Goal: Information Seeking & Learning: Compare options

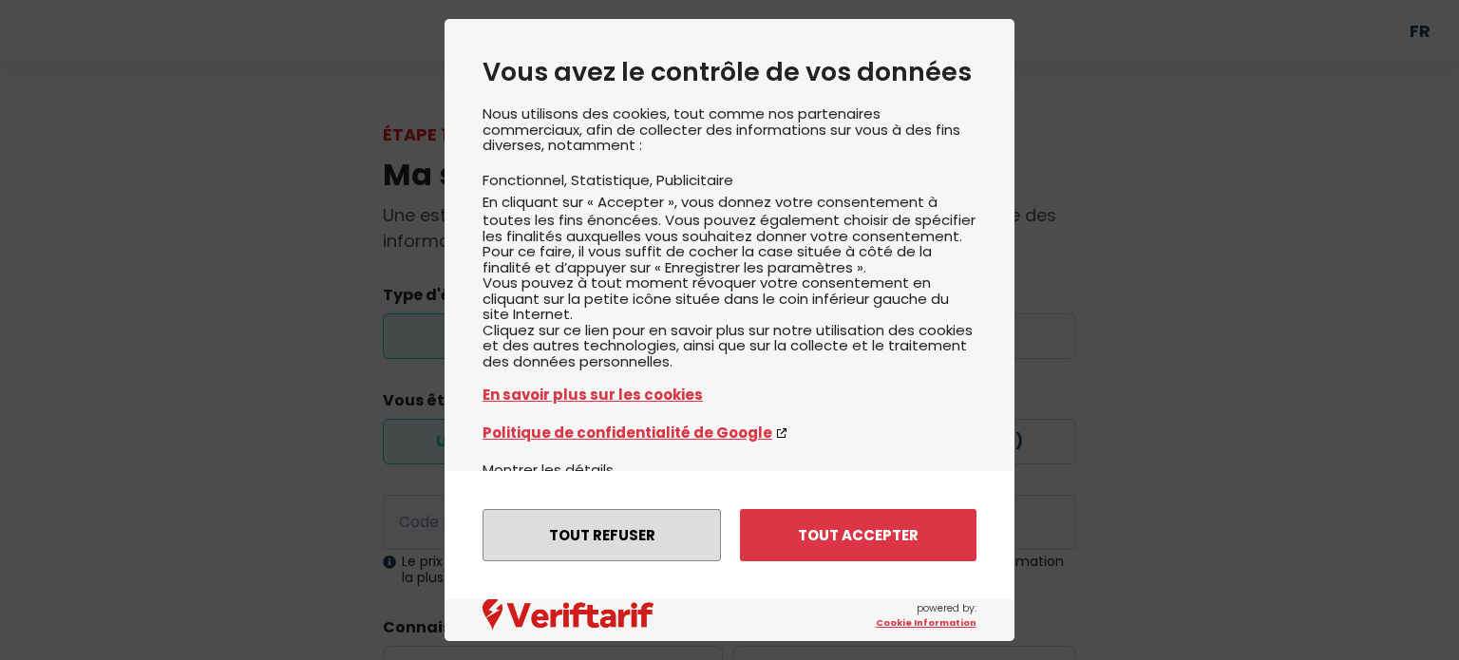
click at [650, 535] on button "Tout refuser" at bounding box center [601, 535] width 238 height 52
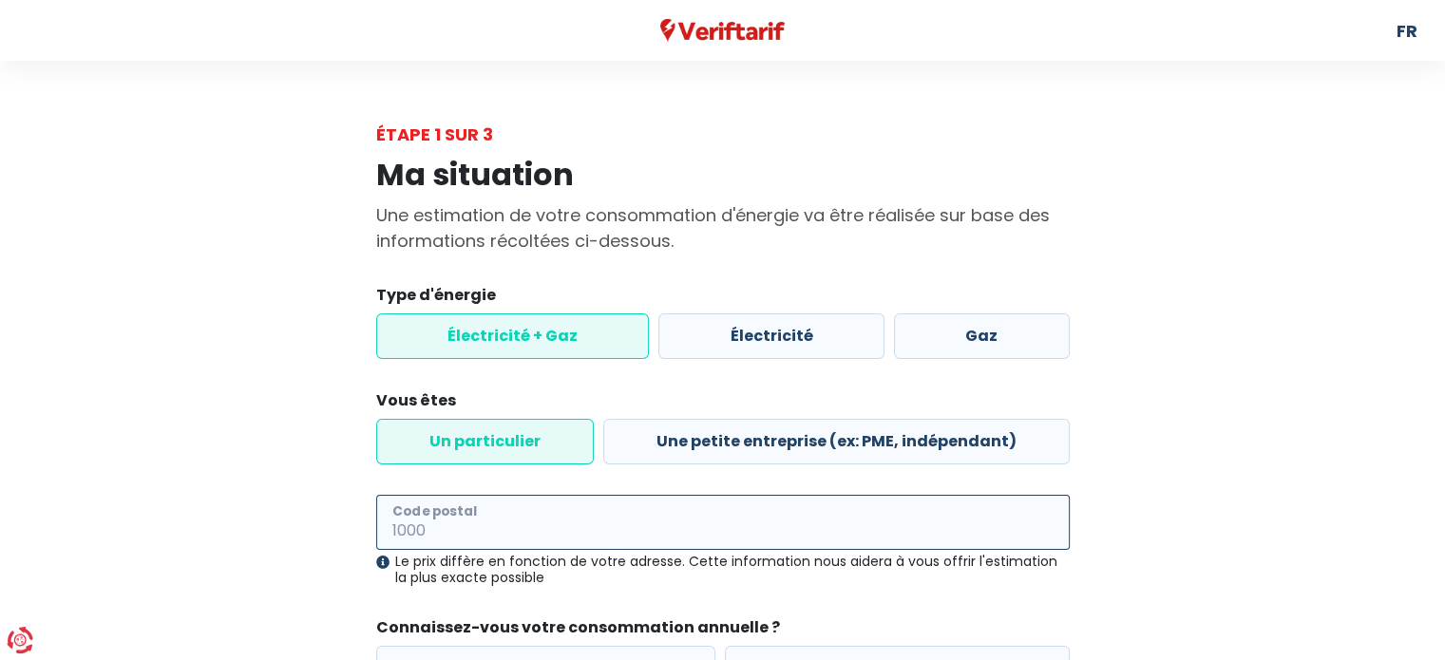
click at [565, 524] on input "Code postal" at bounding box center [722, 522] width 693 height 55
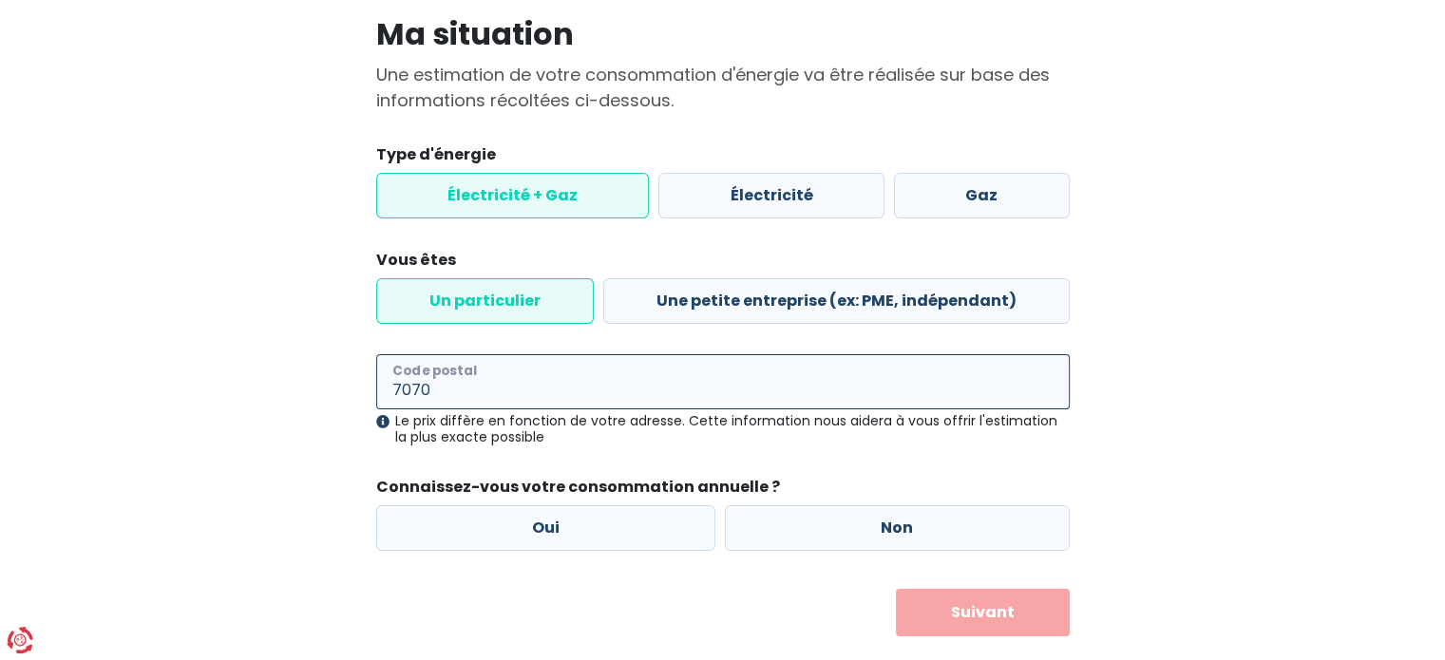
scroll to position [154, 0]
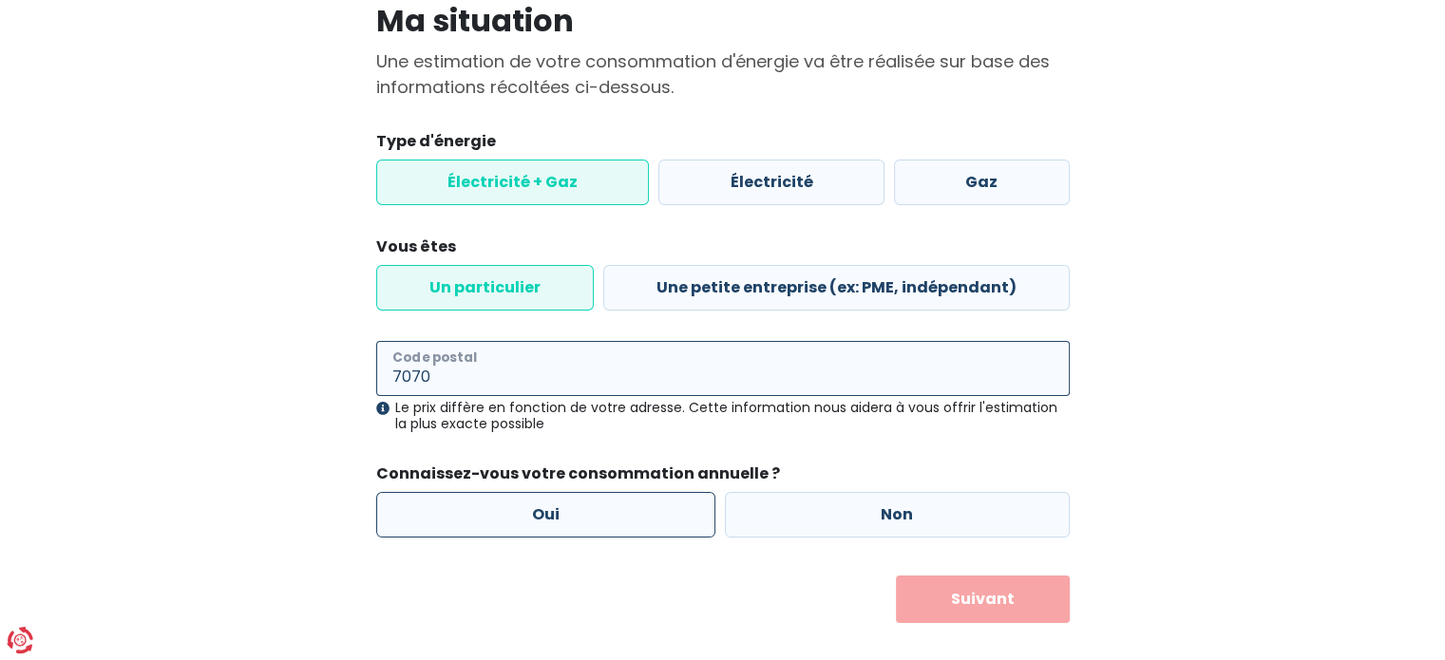
type input "7070"
click at [575, 520] on label "Oui" at bounding box center [546, 515] width 340 height 46
click at [575, 520] on input "Oui" at bounding box center [546, 515] width 340 height 46
radio input "true"
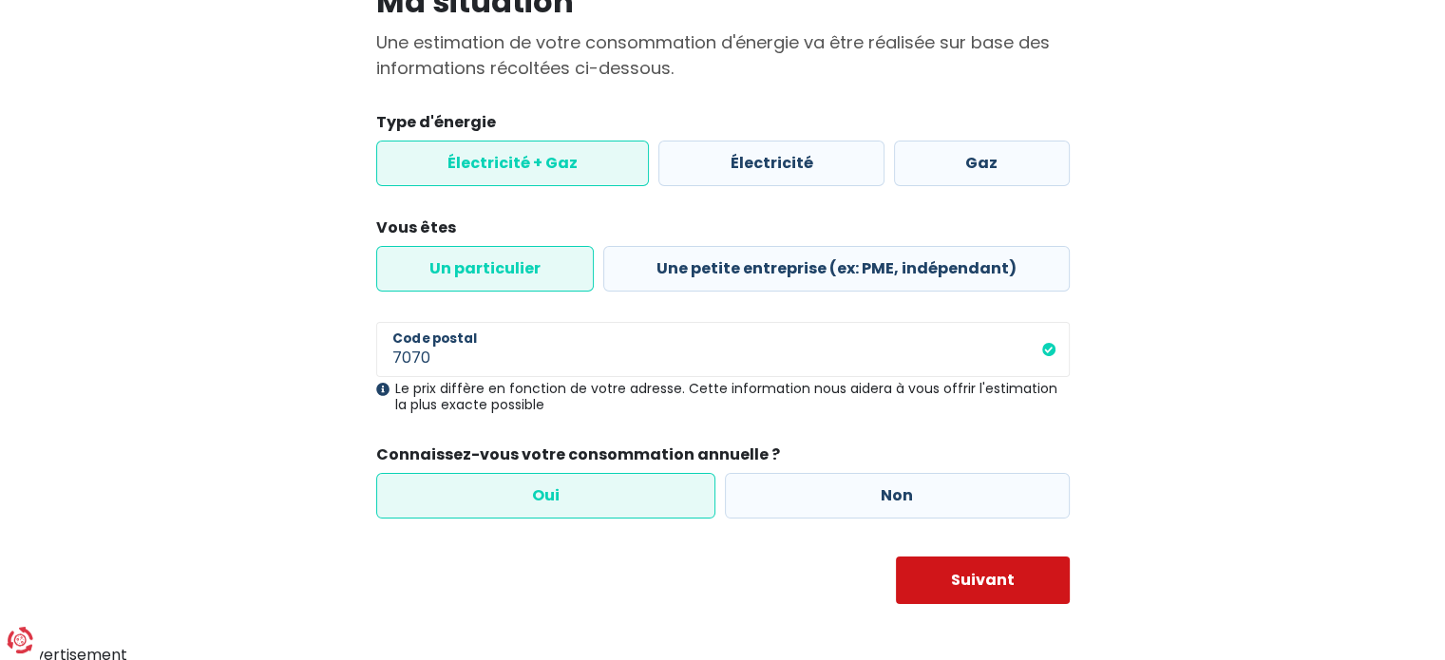
scroll to position [178, 0]
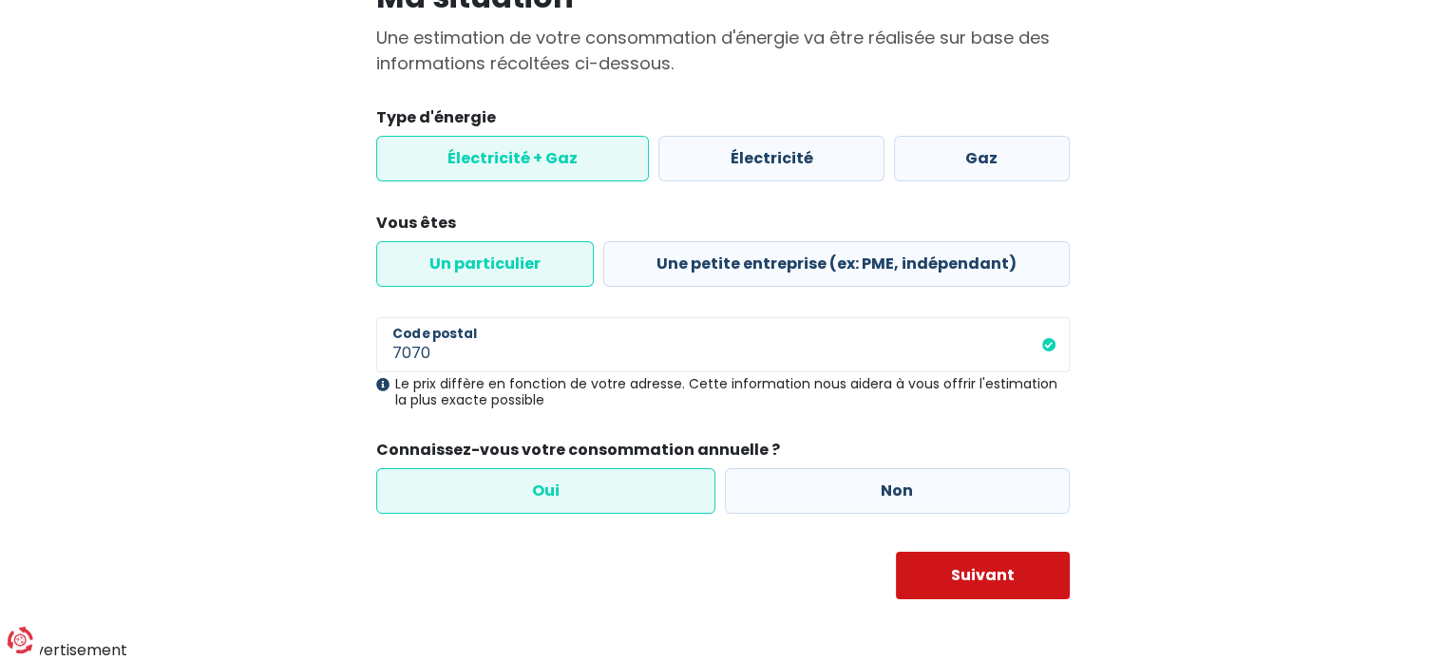
click at [917, 558] on button "Suivant" at bounding box center [983, 575] width 174 height 47
select select
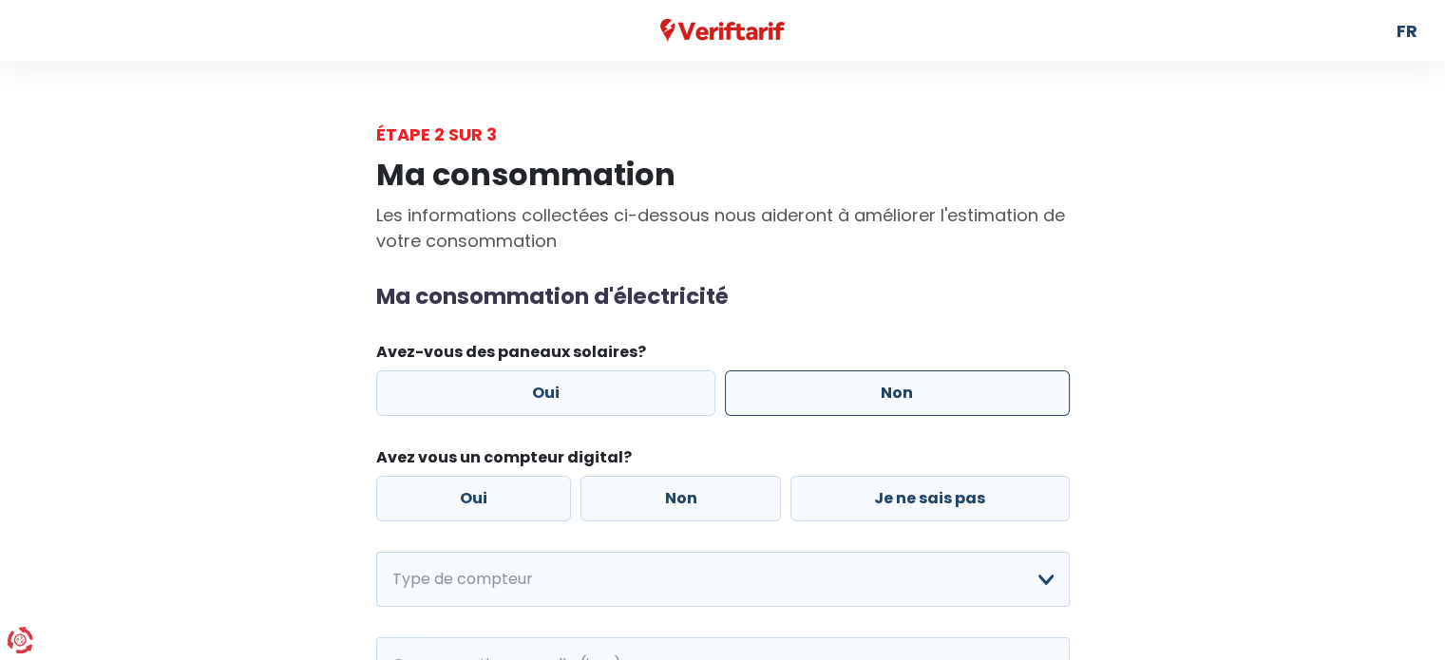
click at [867, 401] on label "Non" at bounding box center [897, 393] width 345 height 46
click at [867, 401] on input "Non" at bounding box center [897, 393] width 345 height 46
radio input "true"
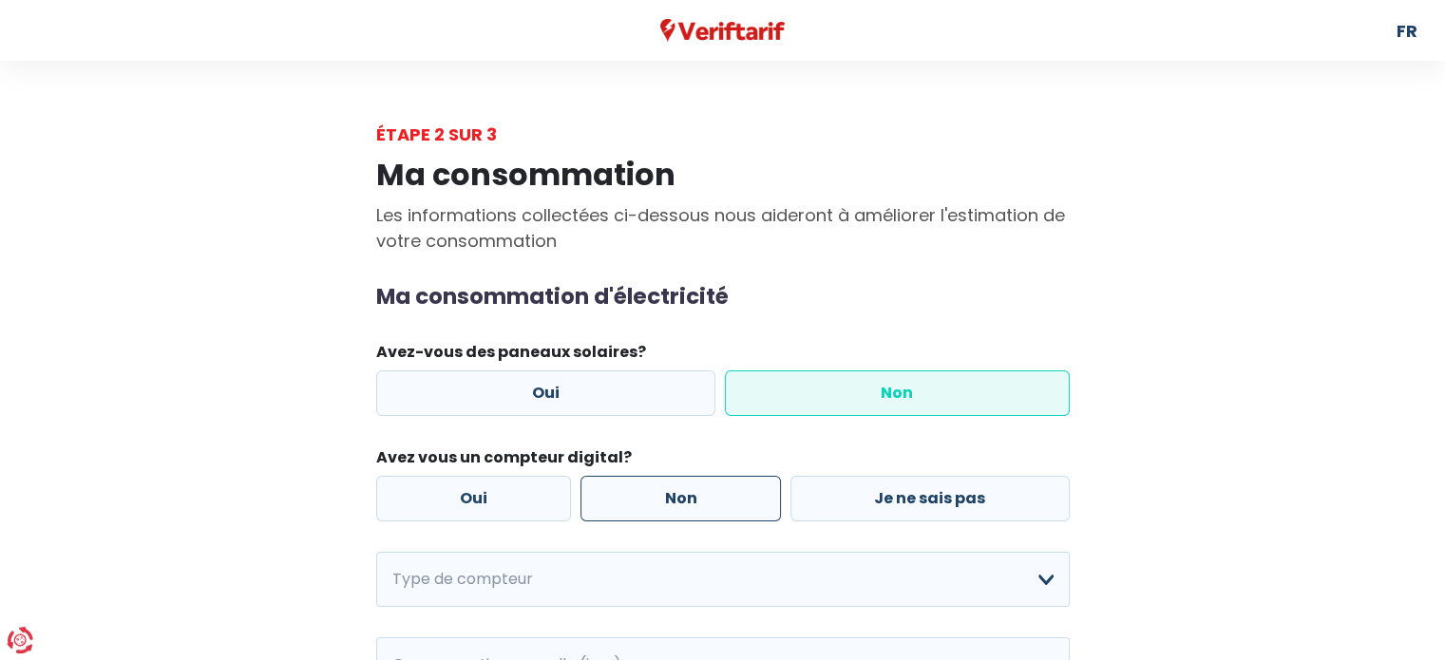
click at [678, 503] on label "Non" at bounding box center [680, 499] width 200 height 46
click at [678, 503] on input "Non" at bounding box center [680, 499] width 200 height 46
radio input "true"
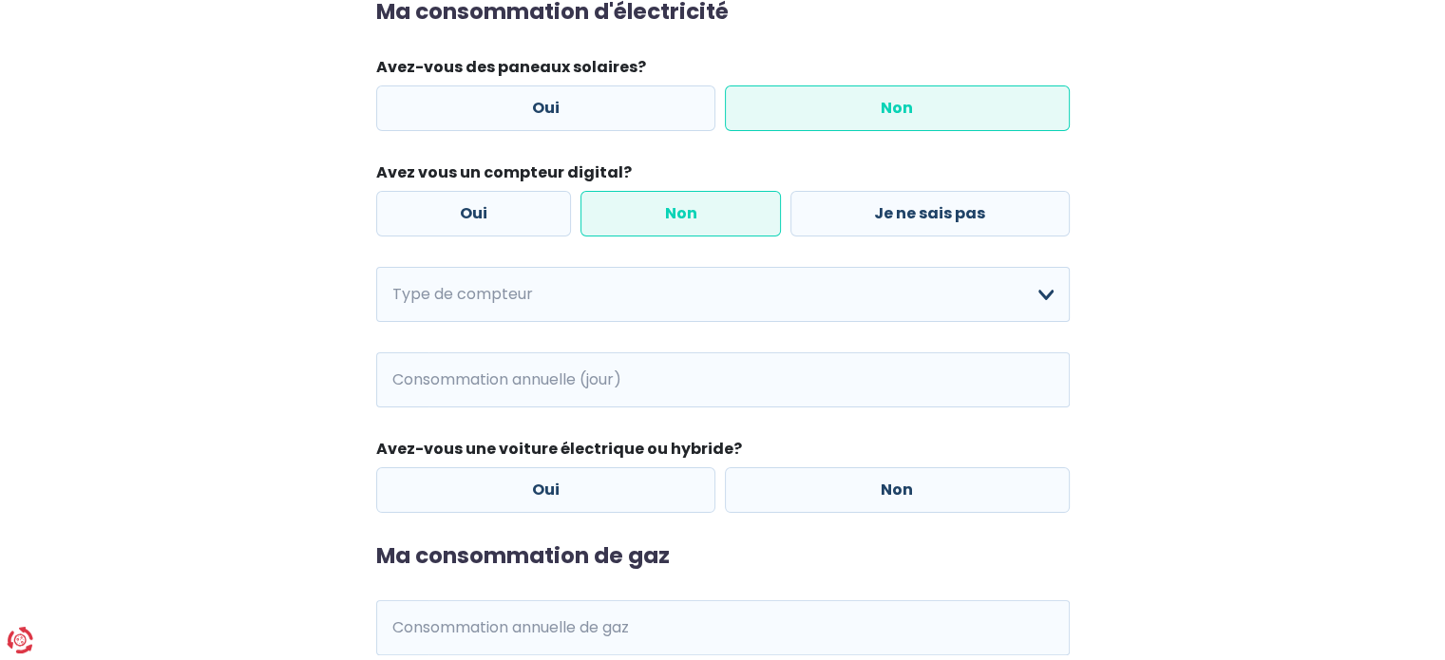
scroll to position [356, 0]
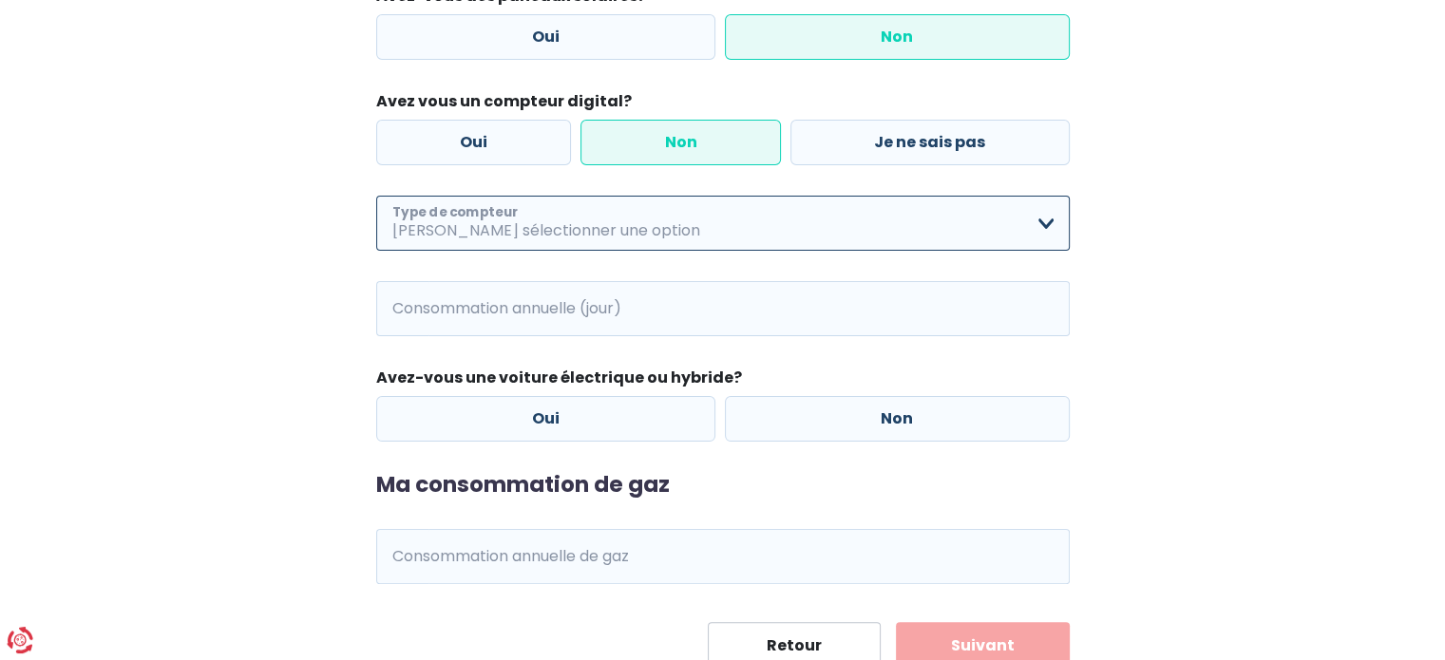
click at [599, 223] on select "Mono-horaire Bi-horaire Mono-horaire + exclusif nuit Bi-horaire + exclusif nuit…" at bounding box center [722, 223] width 693 height 55
select select "day_single_rate"
click at [376, 196] on select "Mono-horaire Bi-horaire Mono-horaire + exclusif nuit Bi-horaire + exclusif nuit…" at bounding box center [722, 223] width 693 height 55
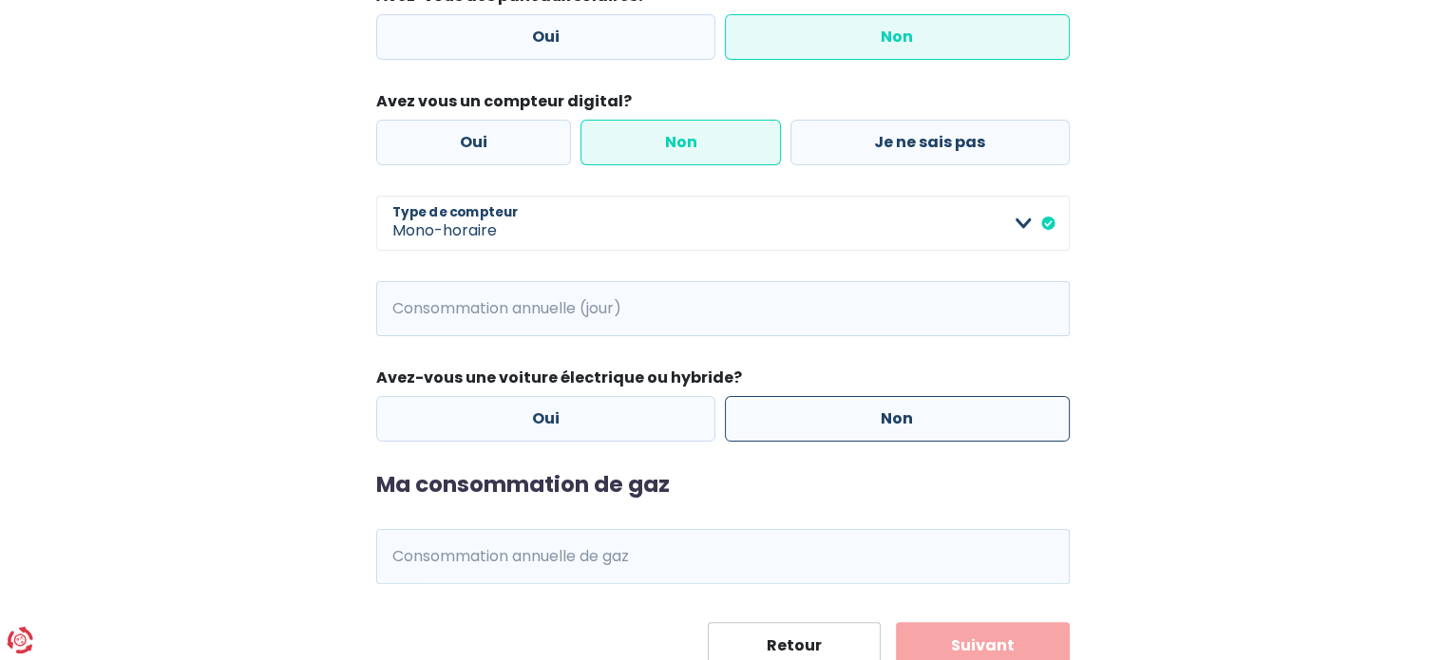
click at [785, 424] on label "Non" at bounding box center [897, 419] width 345 height 46
click at [785, 424] on input "Non" at bounding box center [897, 419] width 345 height 46
radio input "true"
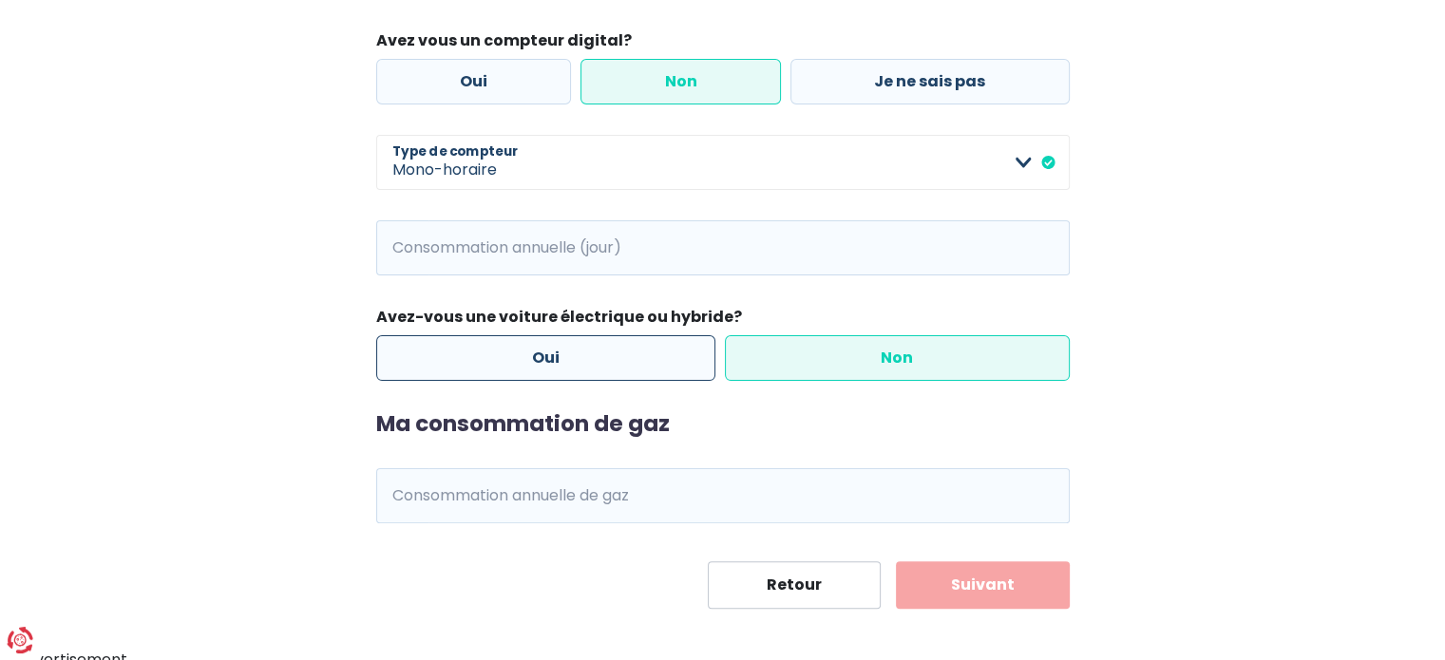
scroll to position [426, 0]
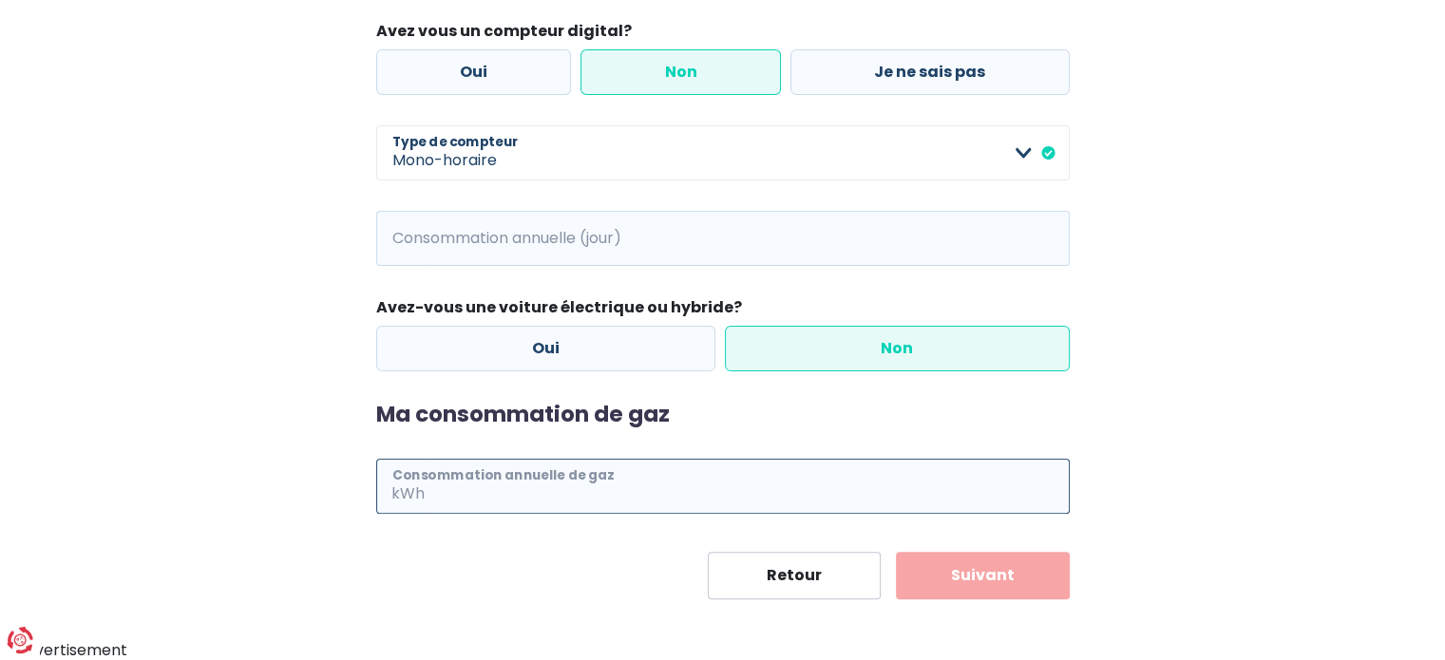
click at [612, 489] on input "Consommation annuelle de gaz" at bounding box center [748, 486] width 641 height 55
type input "13000"
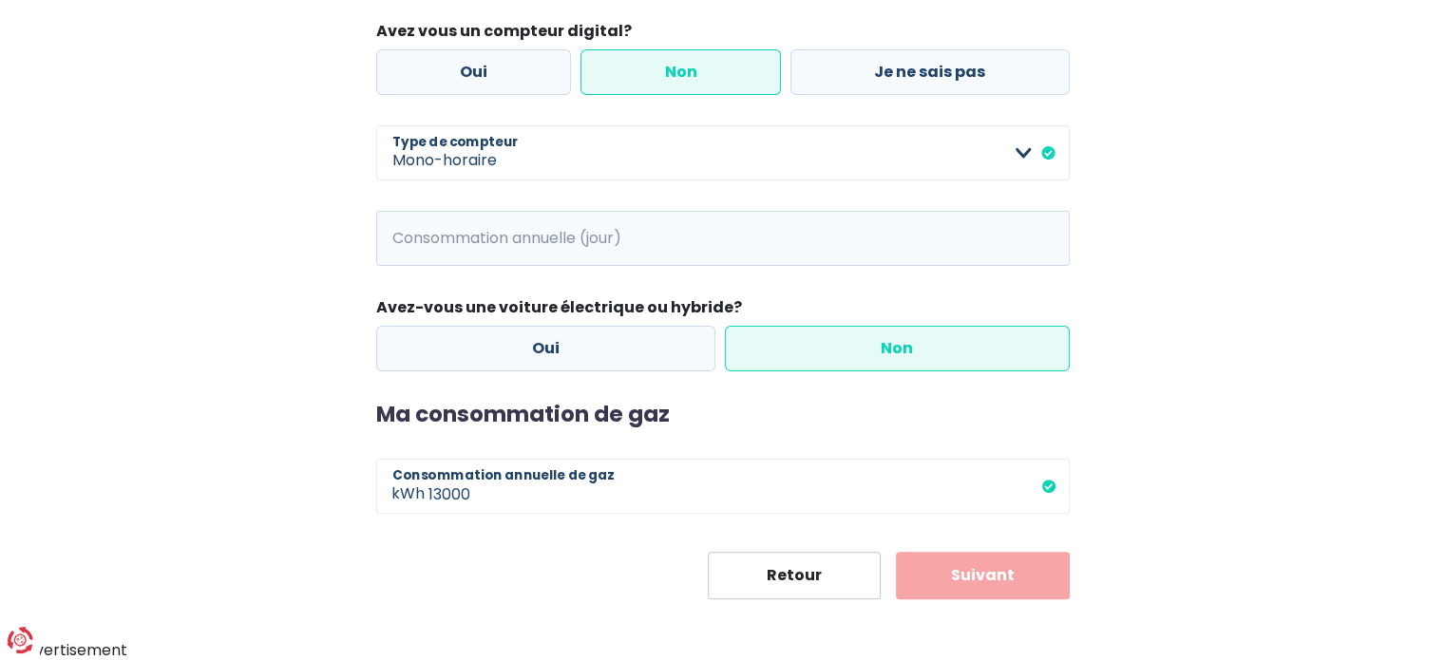
click at [968, 581] on button "Suivant" at bounding box center [983, 575] width 174 height 47
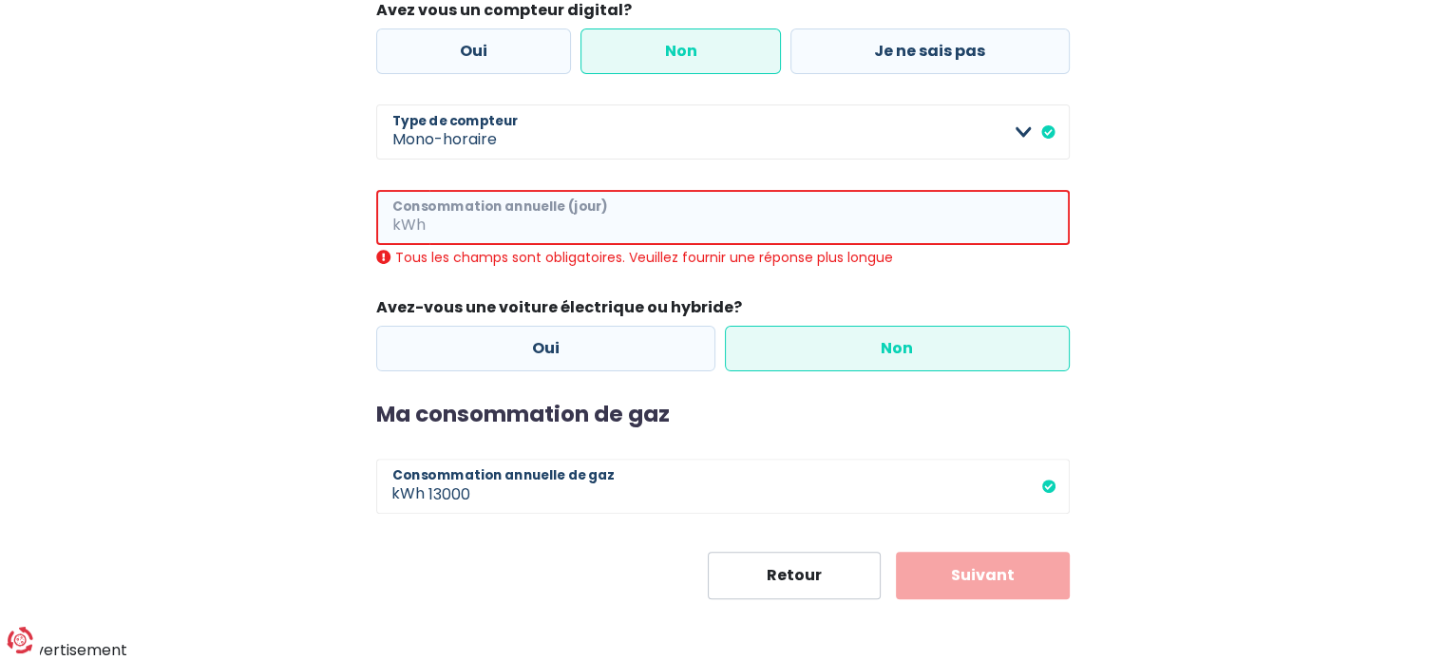
click at [631, 221] on input "Consommation annuelle (jour)" at bounding box center [749, 217] width 640 height 55
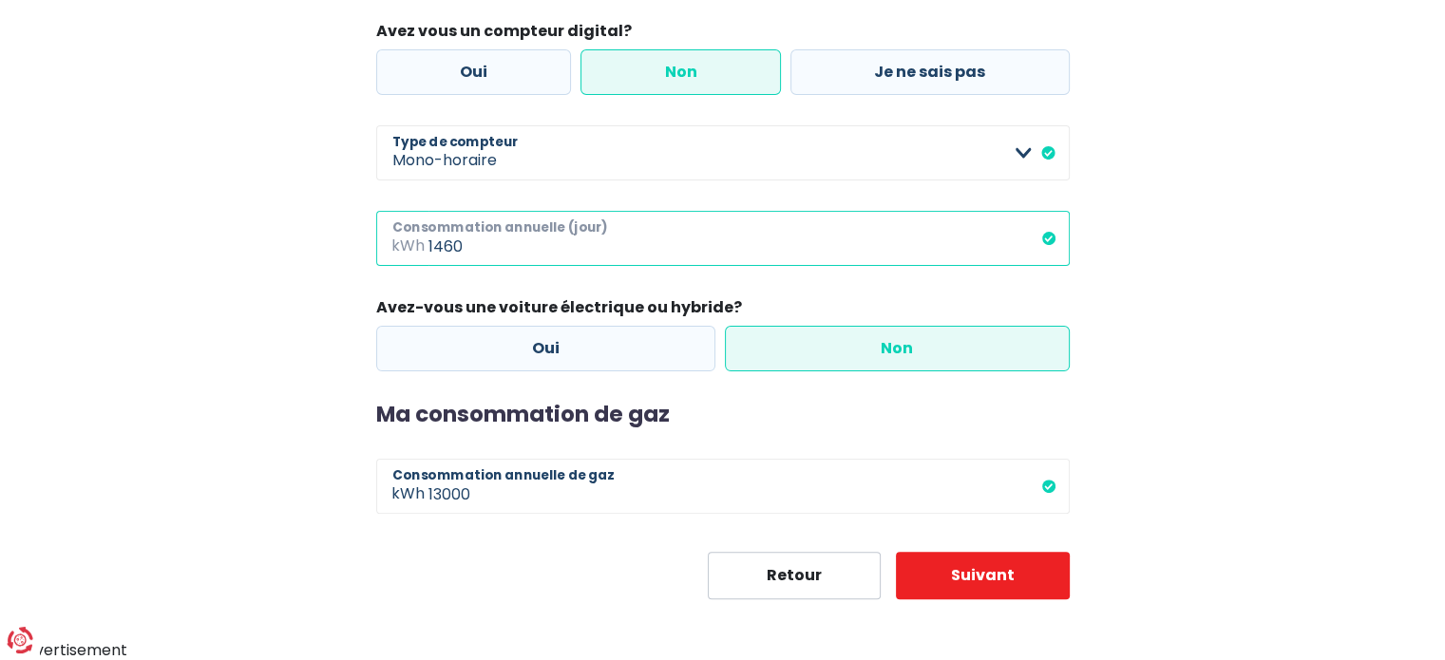
scroll to position [403, 0]
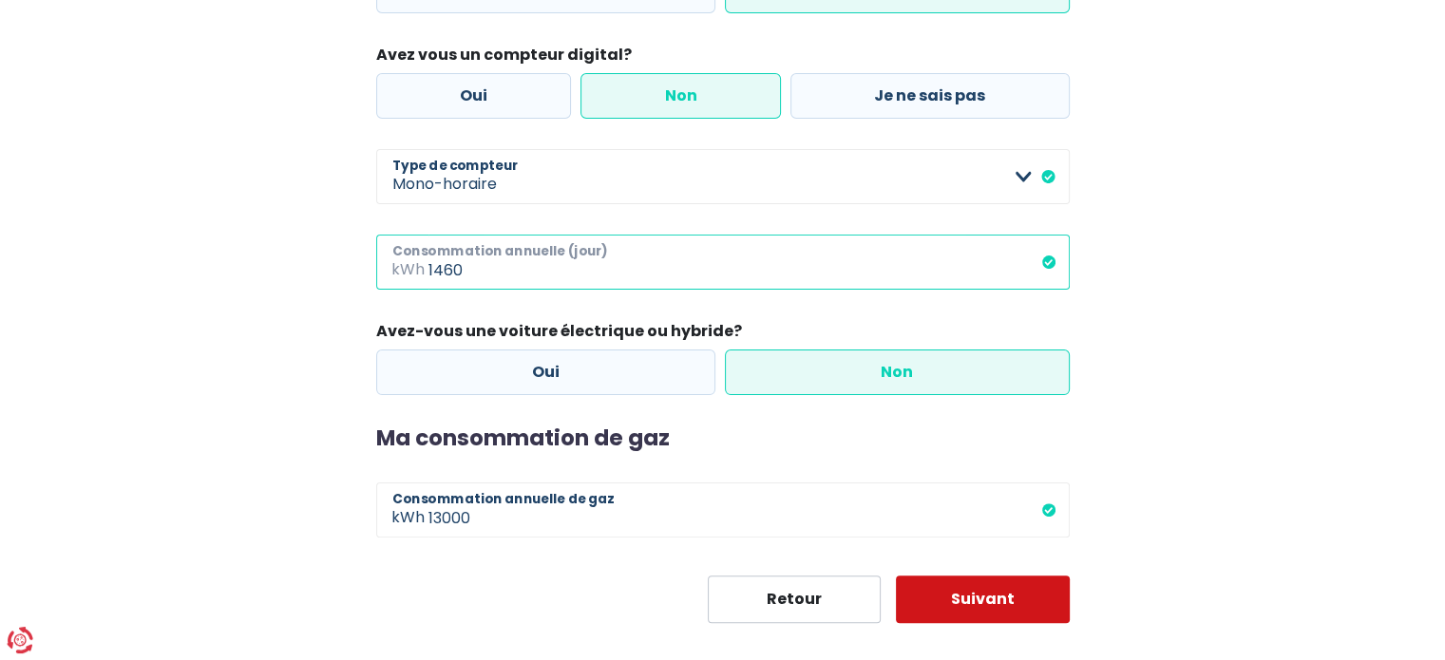
type input "1460"
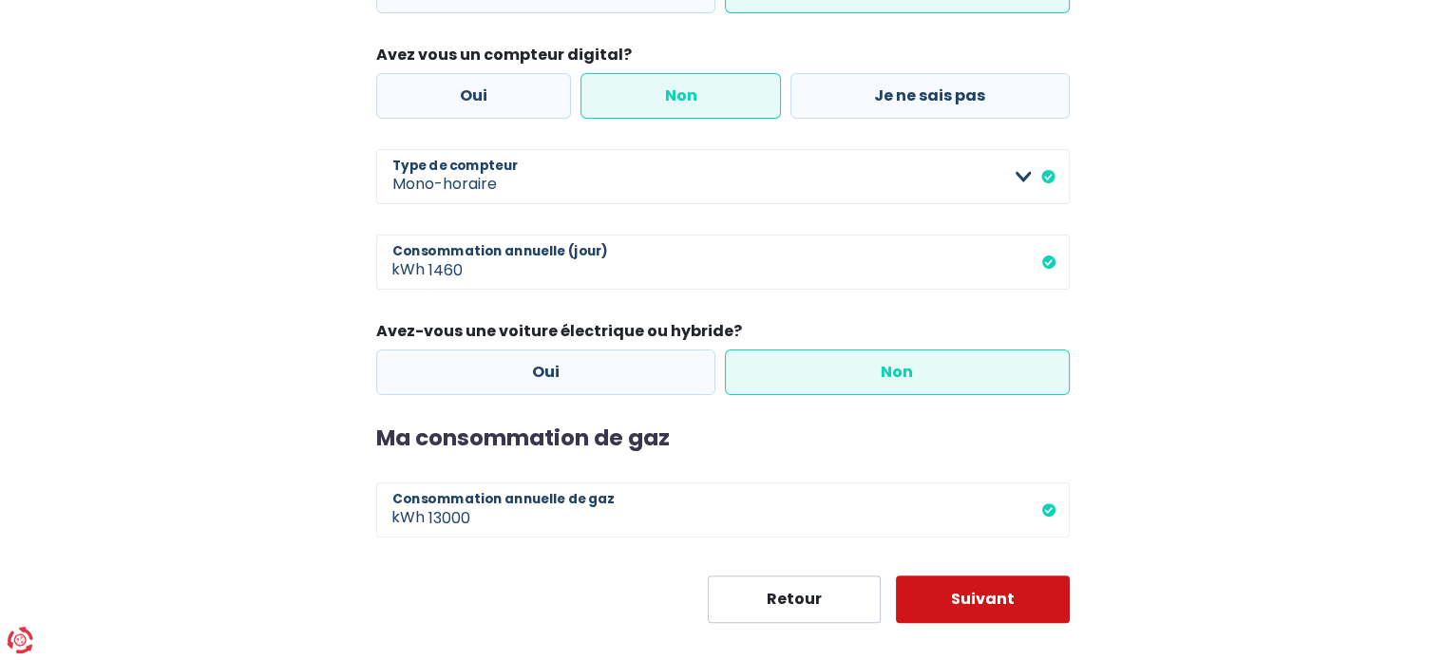
click at [972, 609] on button "Suivant" at bounding box center [983, 599] width 174 height 47
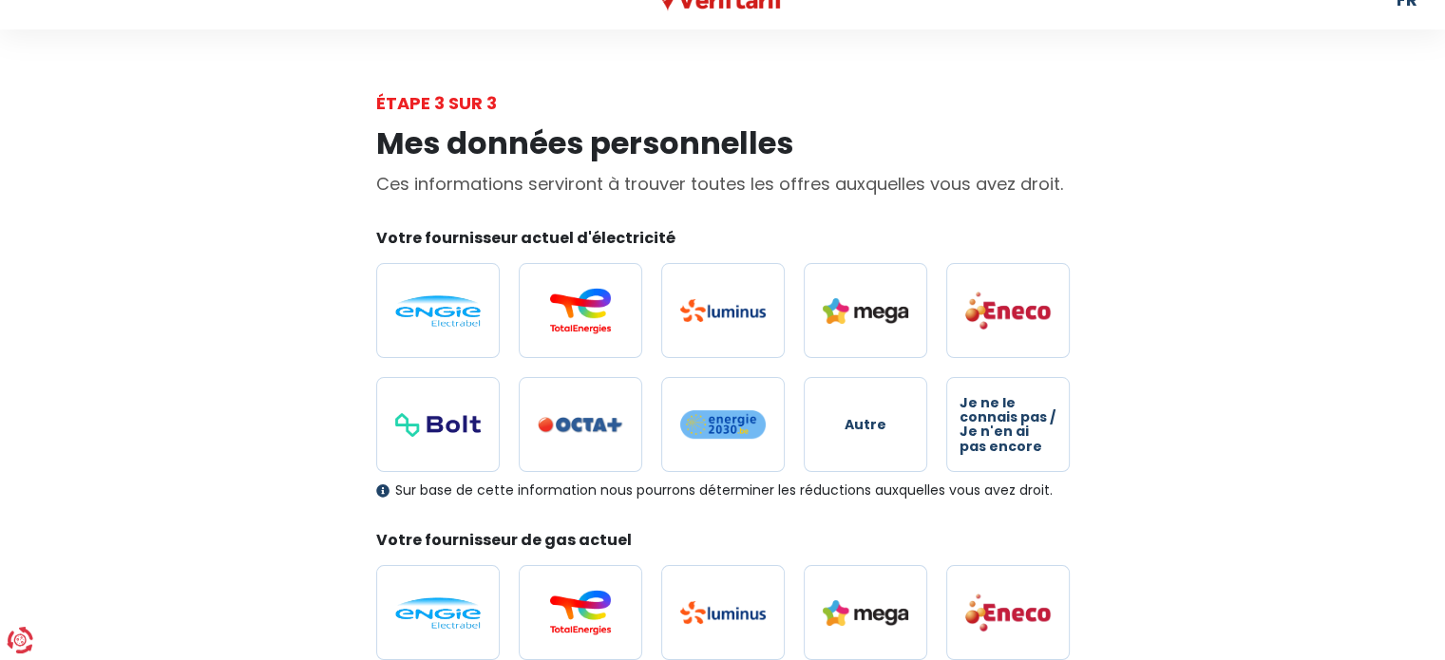
scroll to position [24, 0]
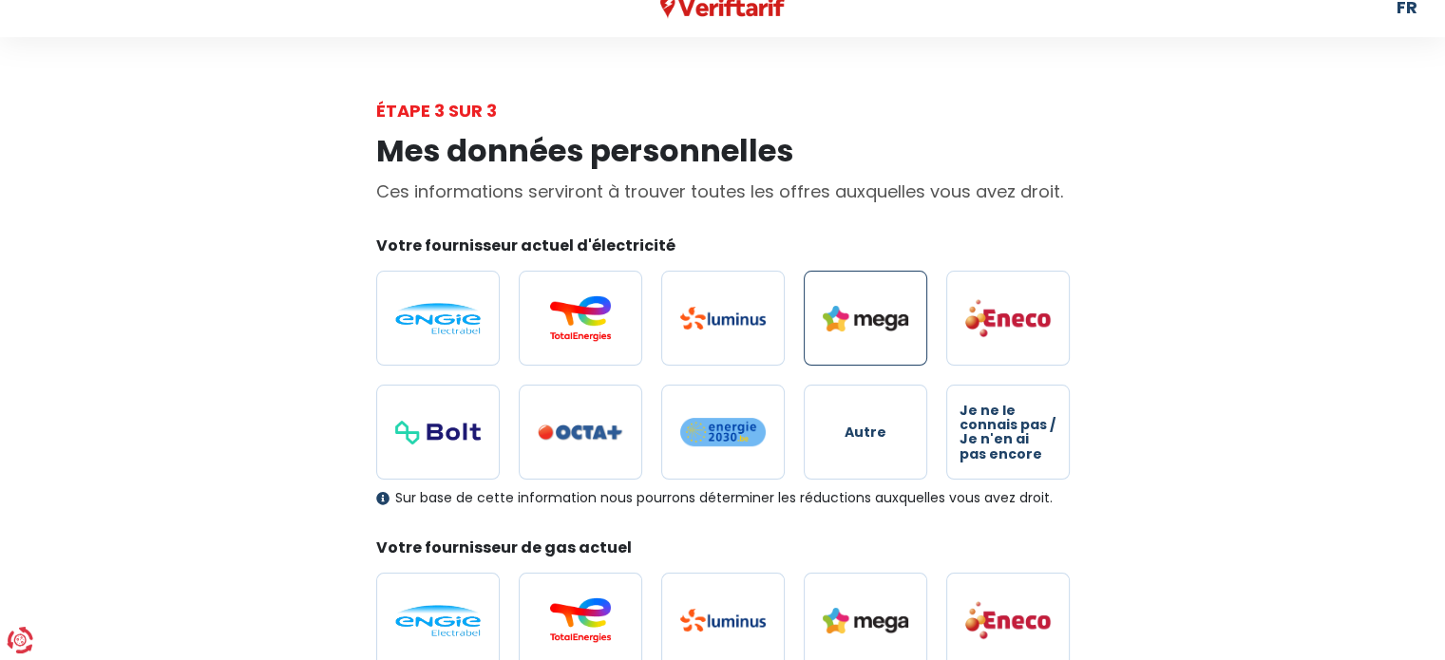
click at [860, 319] on img at bounding box center [864, 319] width 85 height 26
click at [860, 319] on input "radio" at bounding box center [864, 318] width 123 height 95
radio input "true"
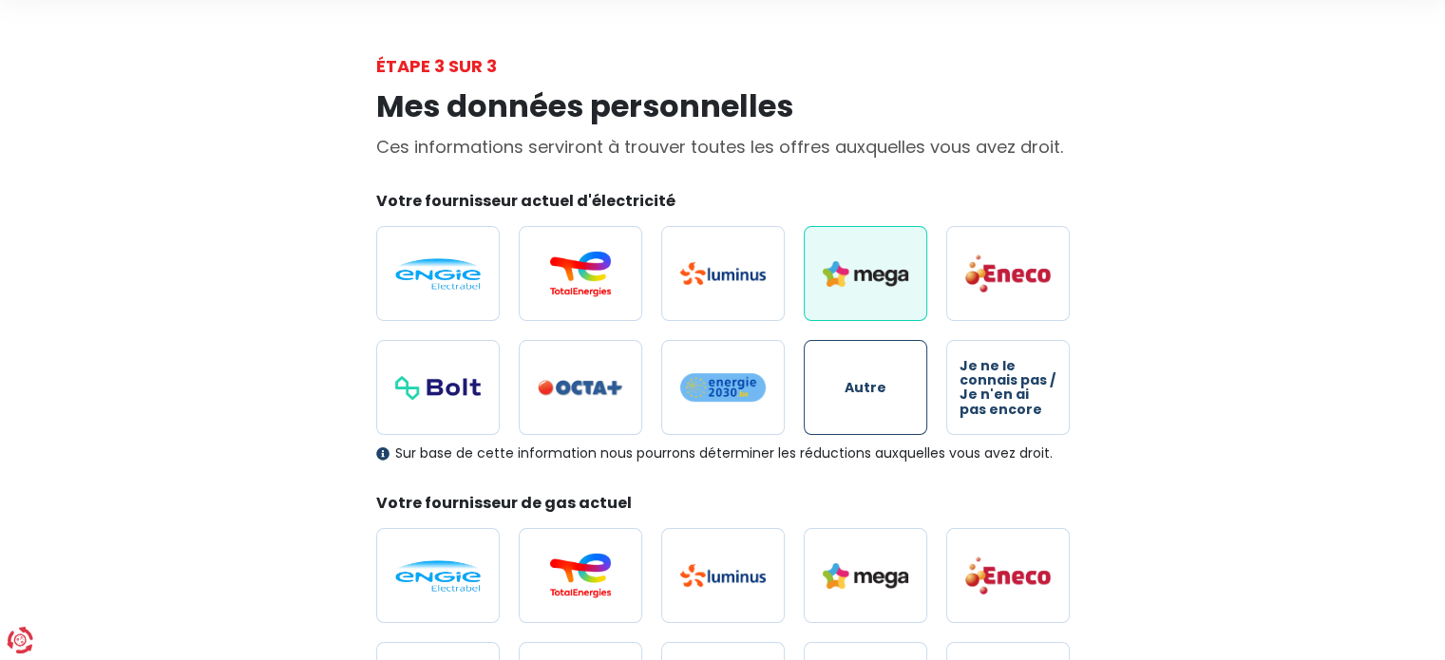
scroll to position [95, 0]
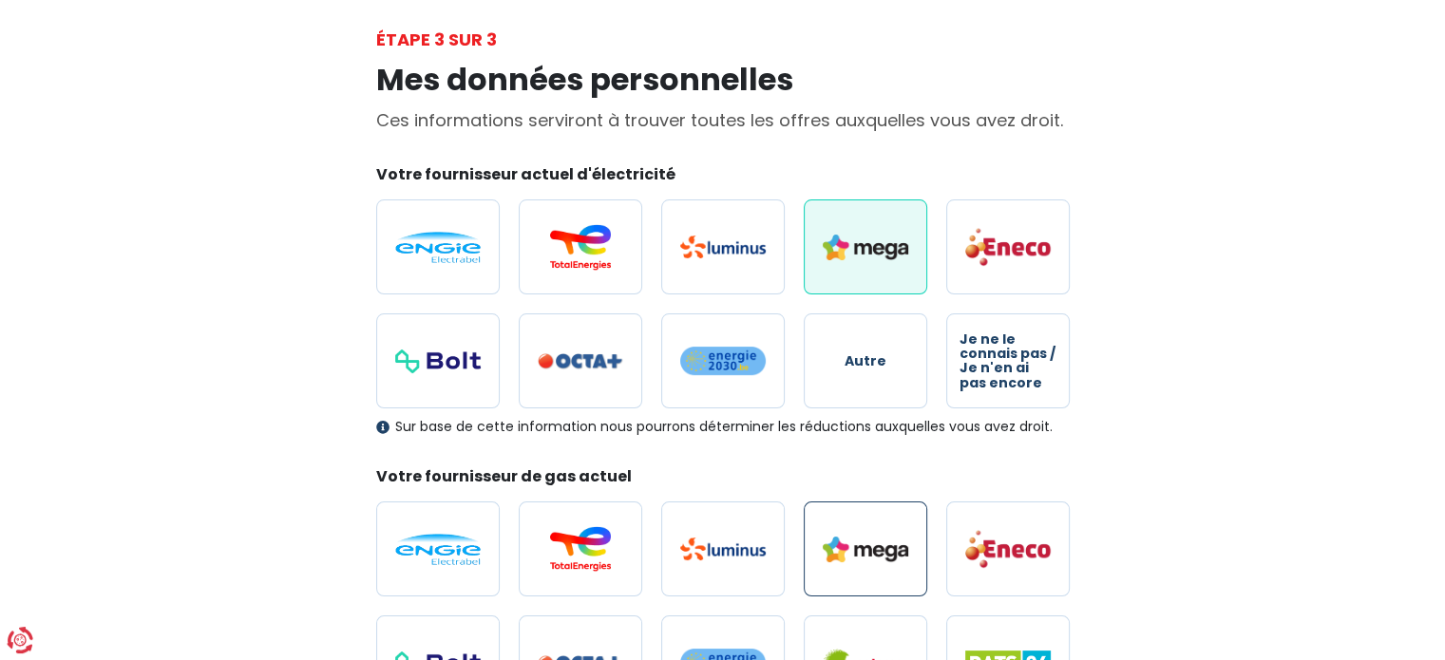
click at [852, 548] on img at bounding box center [864, 550] width 85 height 26
click at [852, 548] on input "radio" at bounding box center [864, 548] width 123 height 95
radio input "true"
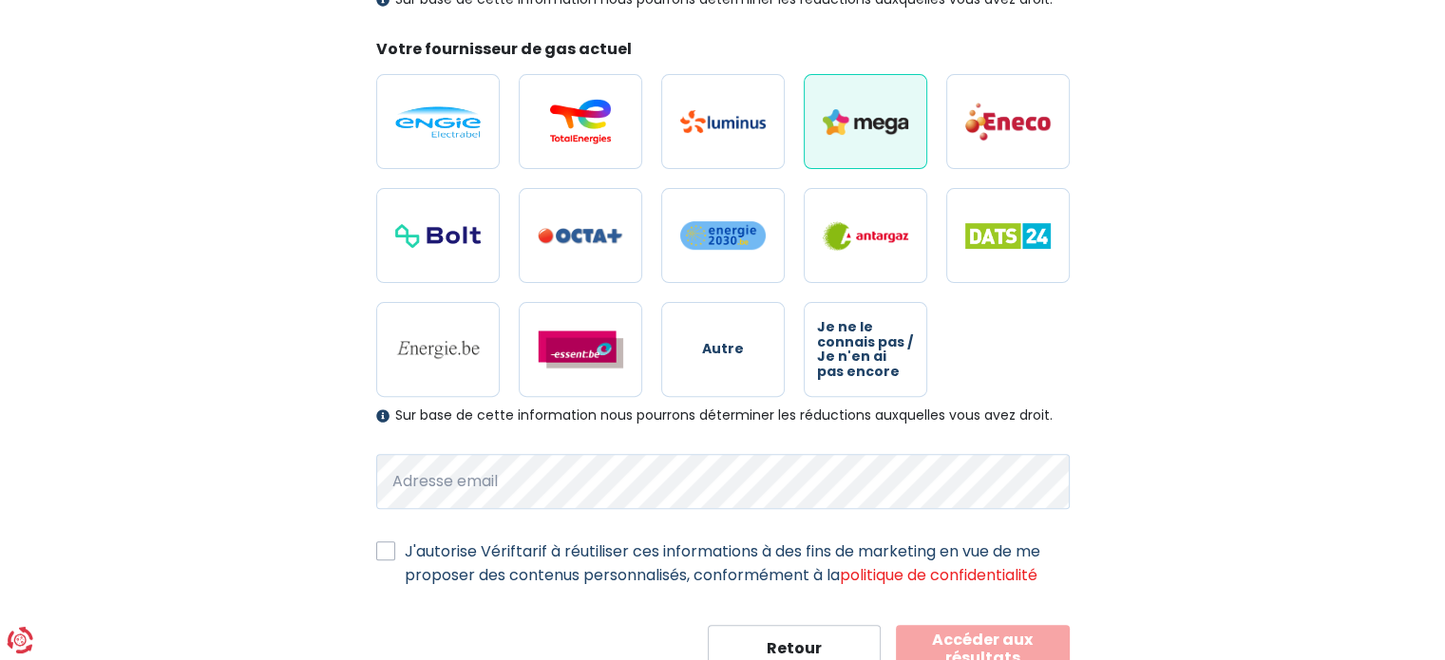
scroll to position [594, 0]
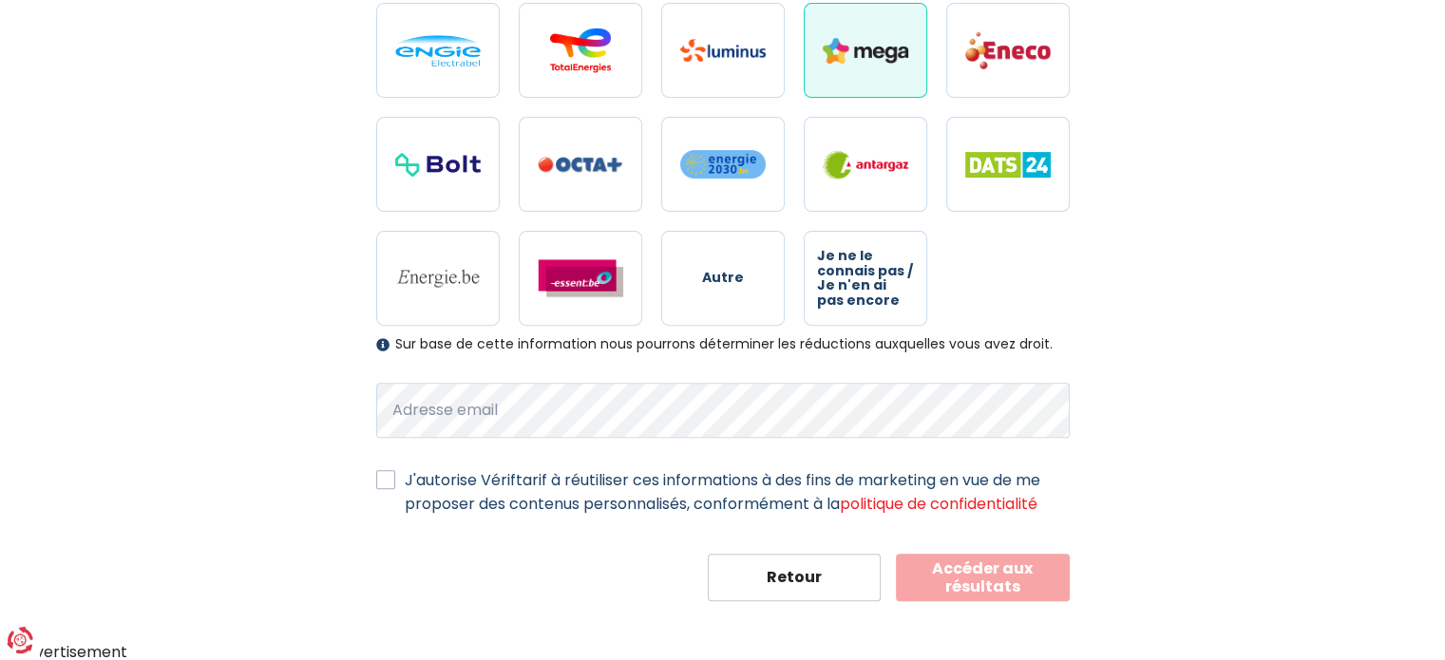
click at [950, 583] on button "Accéder aux résultats" at bounding box center [983, 577] width 174 height 47
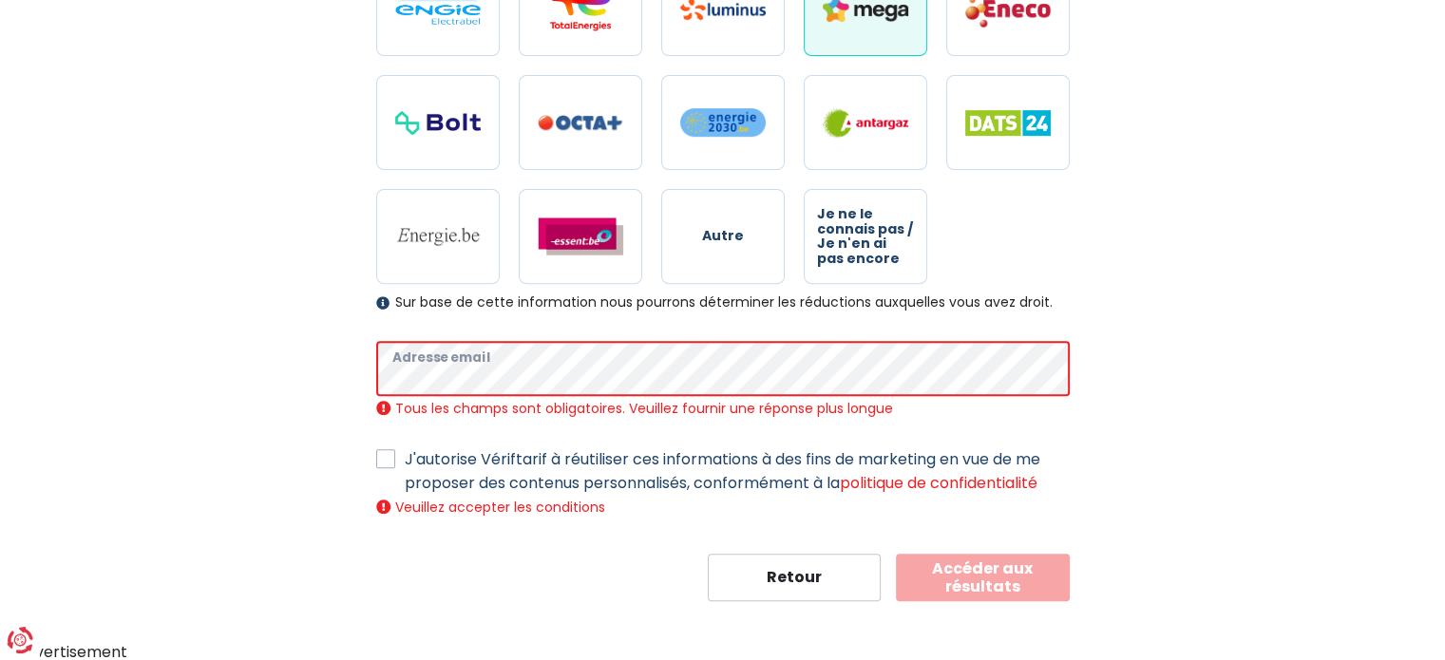
scroll to position [614, 0]
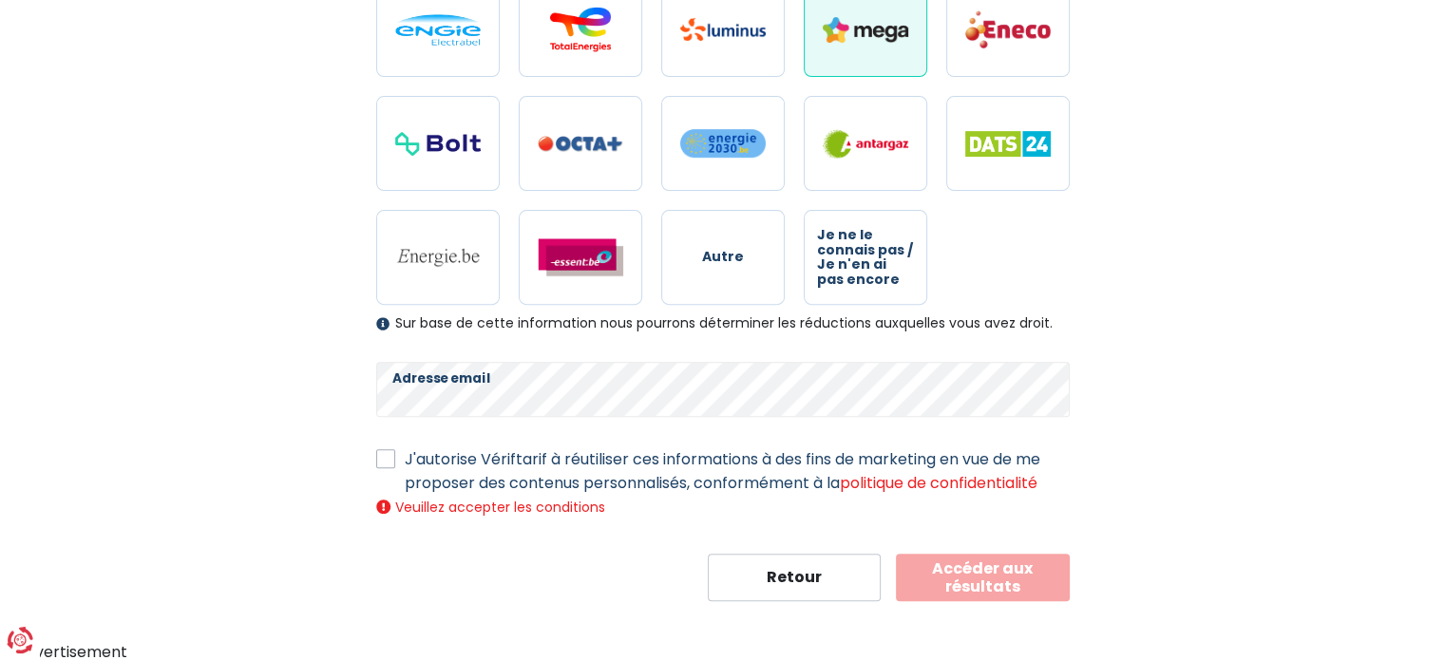
click at [1011, 581] on button "Accéder aux résultats" at bounding box center [983, 577] width 174 height 47
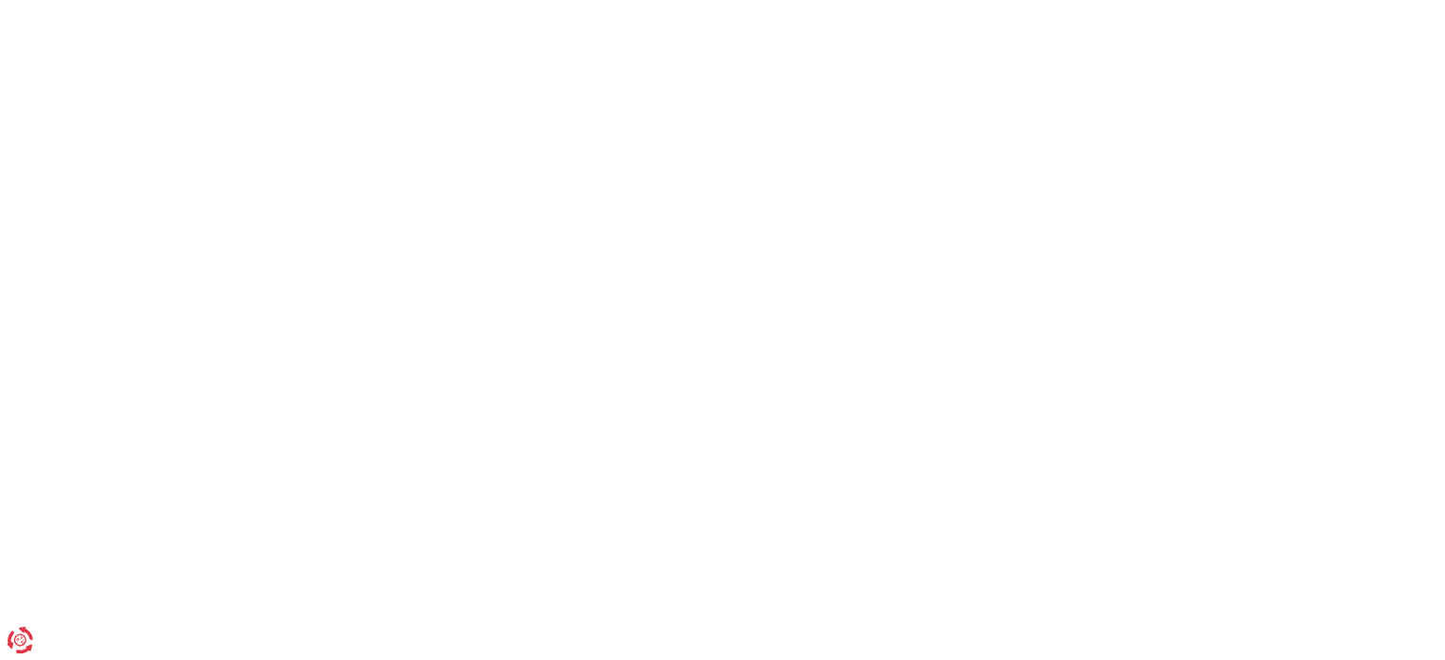
scroll to position [178, 0]
